Goal: Find specific page/section: Find specific page/section

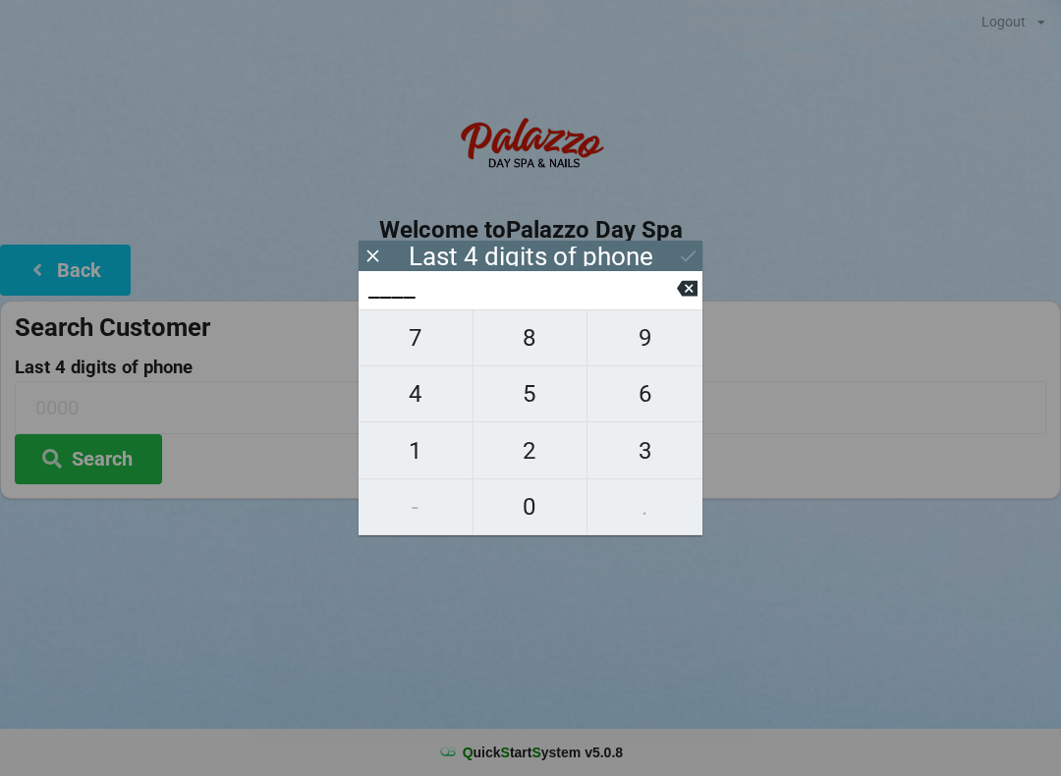
scroll to position [10, 0]
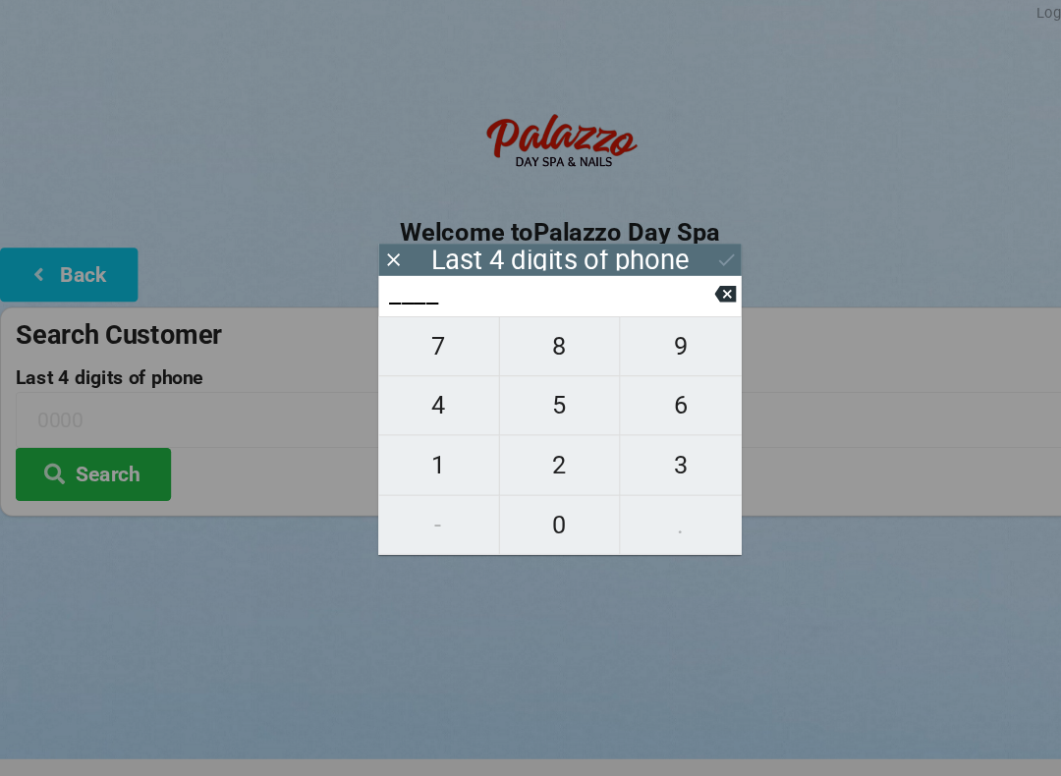
click at [639, 442] on span "3" at bounding box center [644, 450] width 115 height 41
type input "3___"
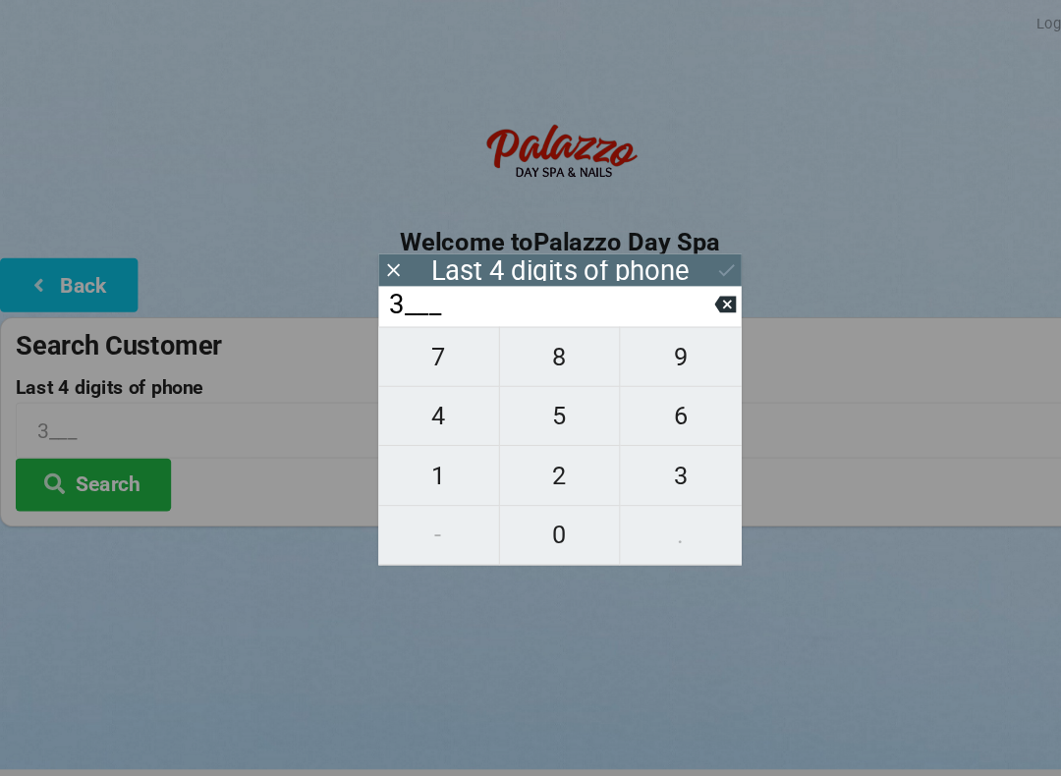
click at [688, 284] on button at bounding box center [687, 288] width 21 height 27
type input "____"
click at [416, 405] on span "4" at bounding box center [415, 393] width 114 height 41
type input "4___"
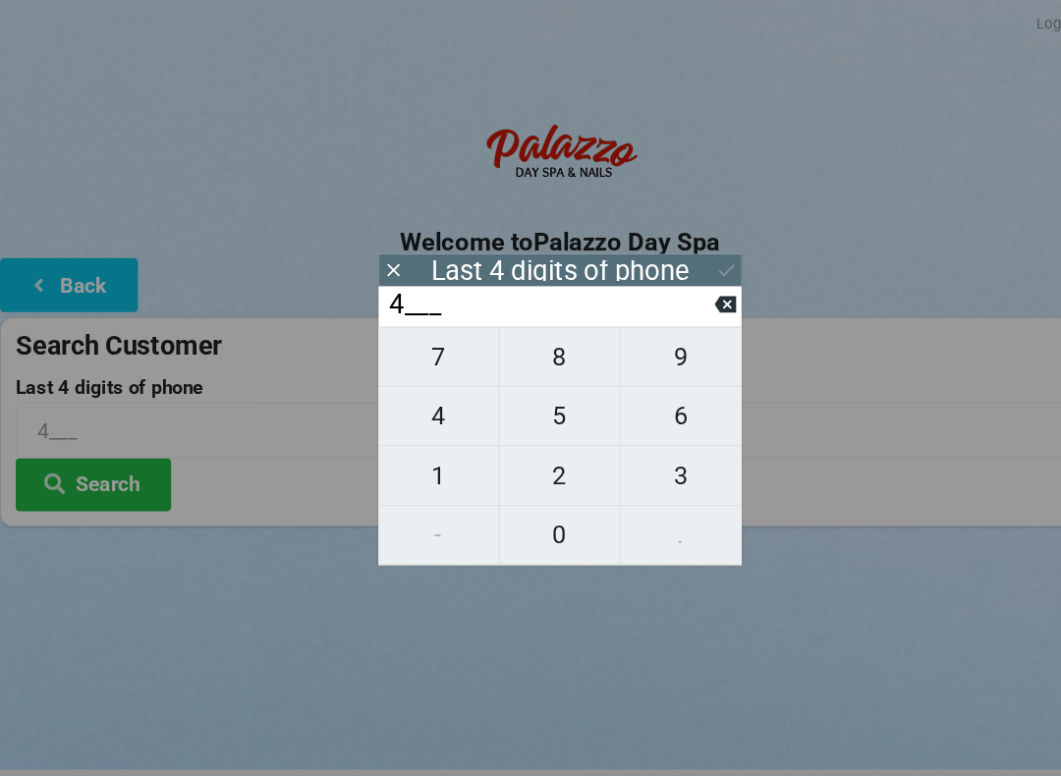
click at [529, 510] on span "0" at bounding box center [530, 506] width 114 height 41
type input "40__"
click at [416, 358] on span "7" at bounding box center [415, 337] width 114 height 41
type input "407_"
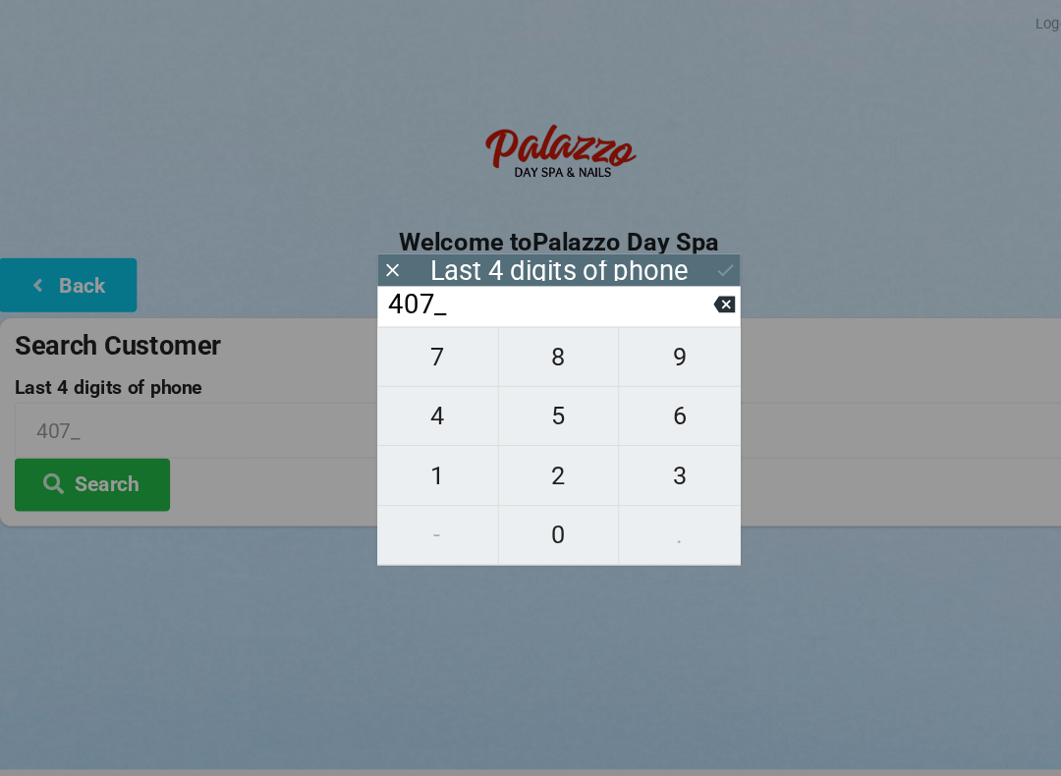
click at [677, 299] on icon at bounding box center [687, 288] width 21 height 21
type input "40__"
click at [412, 447] on span "1" at bounding box center [415, 450] width 114 height 41
type input "401_"
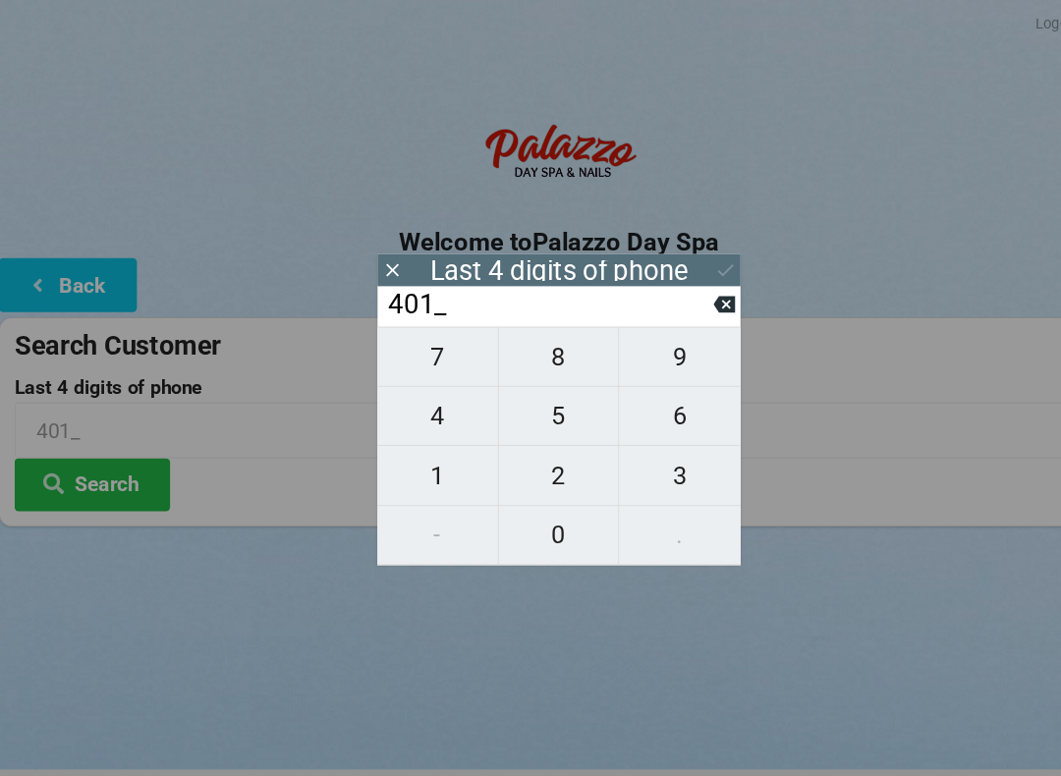
click at [544, 499] on span "0" at bounding box center [530, 506] width 114 height 41
type input "4010"
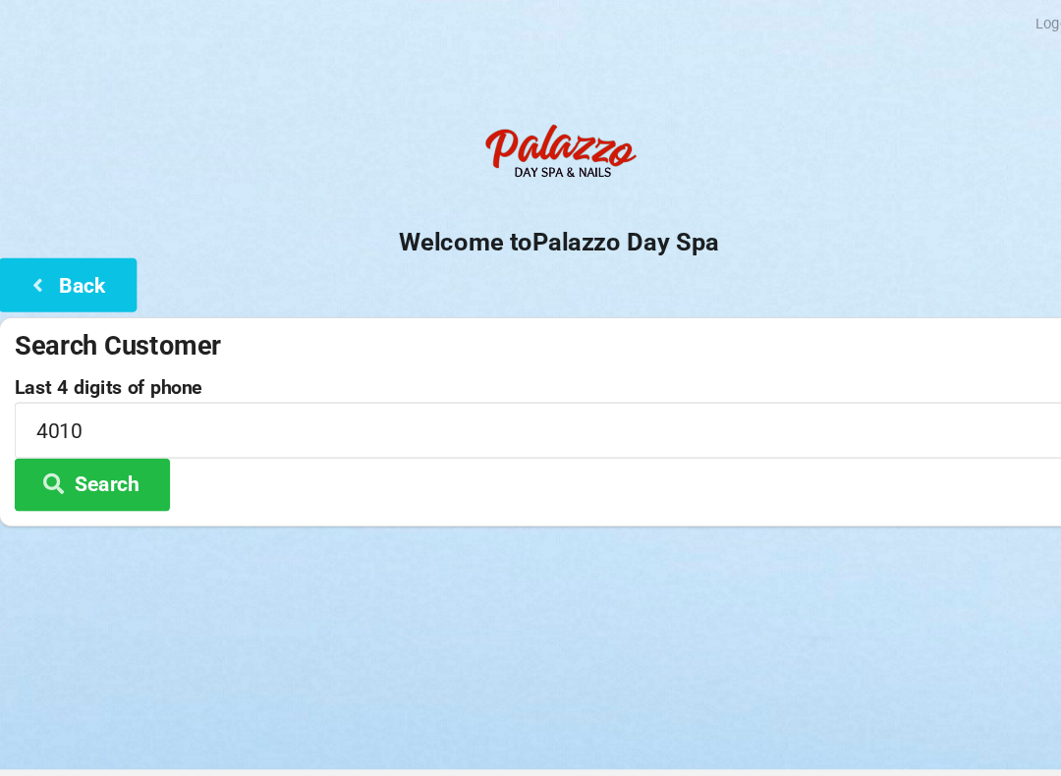
click at [529, 608] on div "Logout Logout Sign-In Welcome to Palazzo Day Spa Back Search Customer Last 4 di…" at bounding box center [530, 388] width 1061 height 776
click at [132, 473] on button "Search" at bounding box center [88, 459] width 147 height 50
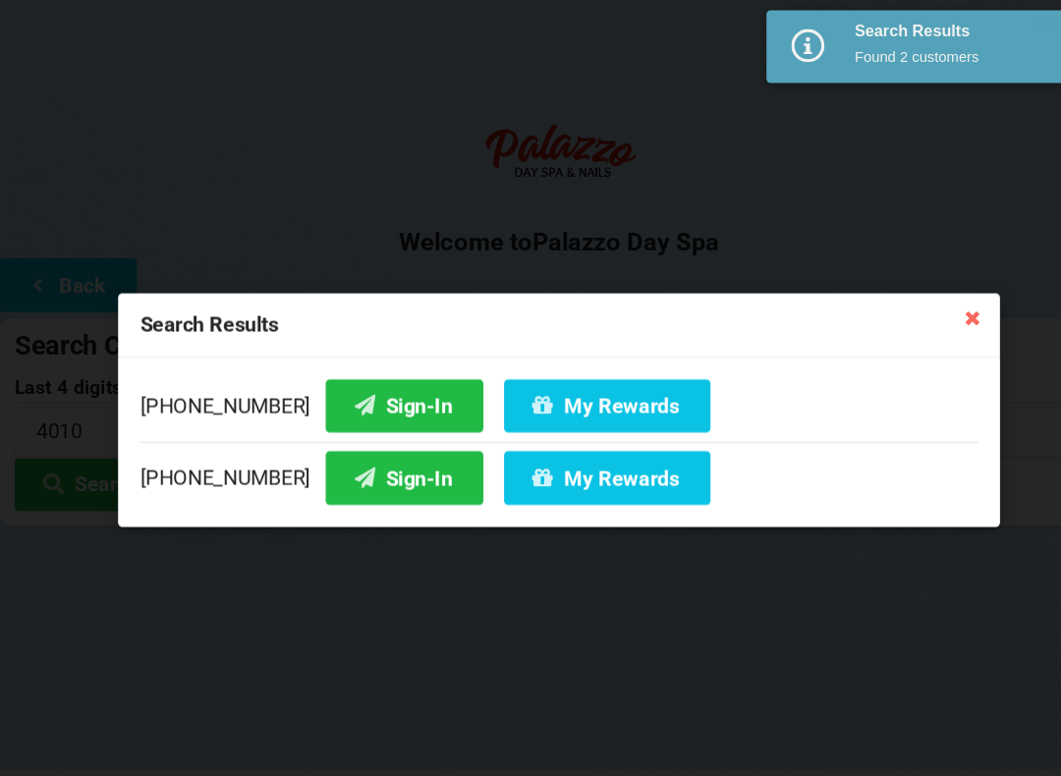
click at [344, 463] on button "Sign-In" at bounding box center [383, 452] width 149 height 50
